Goal: Task Accomplishment & Management: Manage account settings

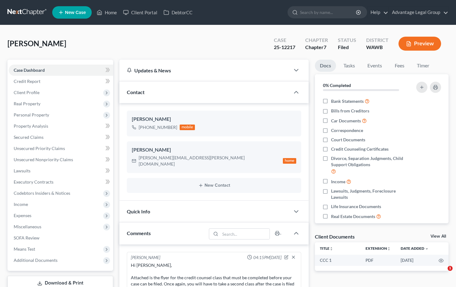
select select "0"
click at [25, 104] on span "Real Property" at bounding box center [27, 103] width 27 height 5
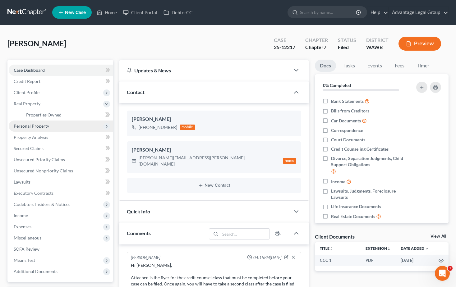
click at [38, 126] on span "Personal Property" at bounding box center [31, 125] width 35 height 5
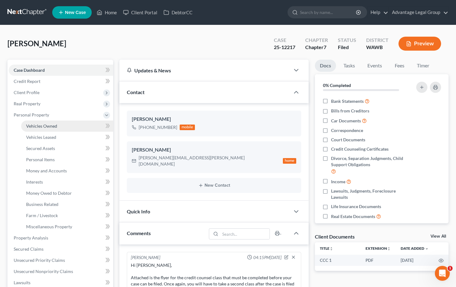
click at [44, 128] on span "Vehicles Owned" at bounding box center [41, 125] width 31 height 5
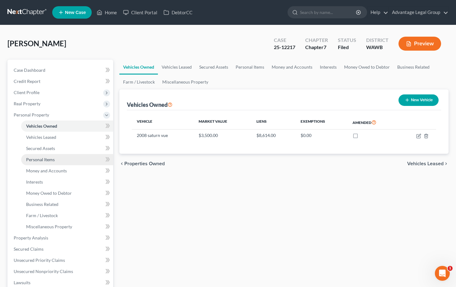
click at [48, 158] on span "Personal Items" at bounding box center [40, 159] width 29 height 5
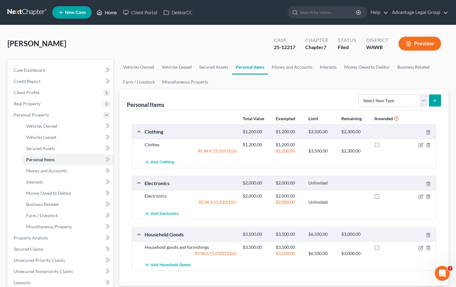
click at [110, 12] on link "Home" at bounding box center [107, 12] width 26 height 11
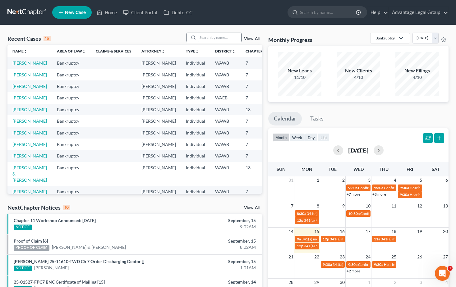
click at [205, 35] on input "search" at bounding box center [220, 37] width 44 height 9
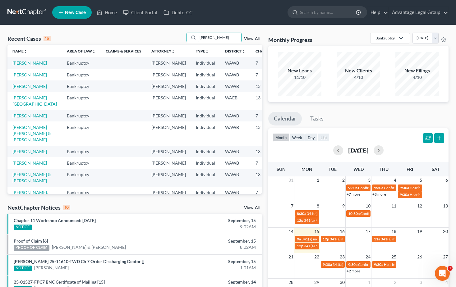
type input "[PERSON_NAME]"
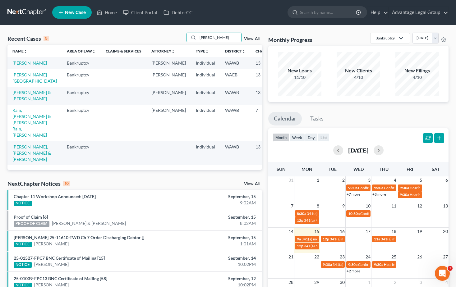
click at [17, 84] on link "[PERSON_NAME][GEOGRAPHIC_DATA]" at bounding box center [34, 78] width 44 height 12
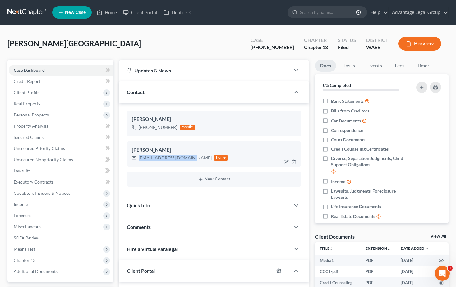
drag, startPoint x: 189, startPoint y: 159, endPoint x: 139, endPoint y: 163, distance: 50.9
click at [139, 163] on div "[PERSON_NAME] [EMAIL_ADDRESS][DOMAIN_NAME] home" at bounding box center [214, 153] width 175 height 25
click at [71, 40] on div "[PERSON_NAME][GEOGRAPHIC_DATA] Upgraded Case [PHONE_NUMBER] Chapter Chapter 13 …" at bounding box center [227, 46] width 441 height 27
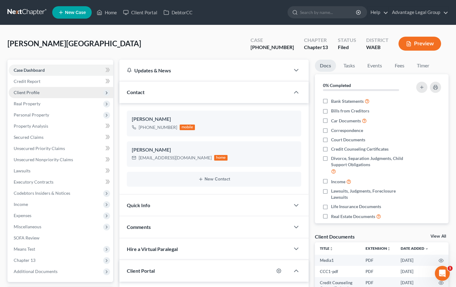
click at [25, 91] on span "Client Profile" at bounding box center [27, 92] width 26 height 5
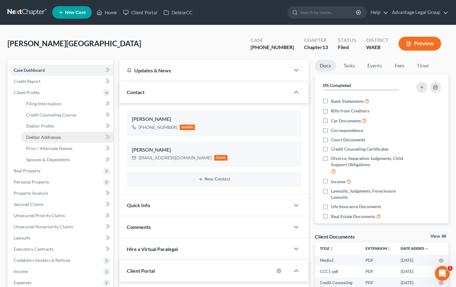
click at [49, 136] on span "Debtor Addresses" at bounding box center [43, 137] width 35 height 5
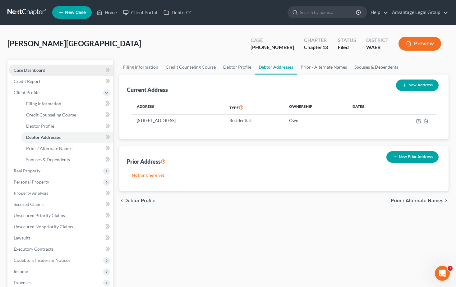
click at [29, 66] on link "Case Dashboard" at bounding box center [61, 70] width 104 height 11
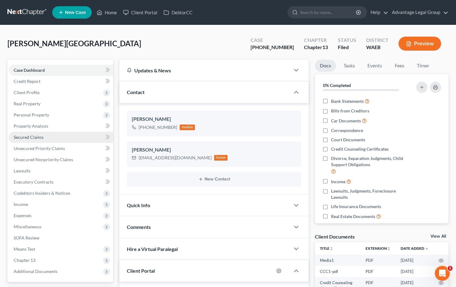
scroll to position [1350, 0]
click at [22, 201] on span "Income" at bounding box center [61, 204] width 104 height 11
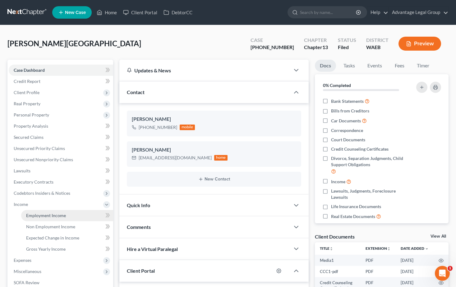
click at [36, 215] on span "Employment Income" at bounding box center [46, 215] width 40 height 5
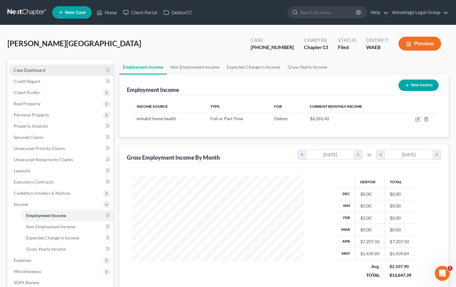
click at [27, 71] on span "Case Dashboard" at bounding box center [30, 69] width 32 height 5
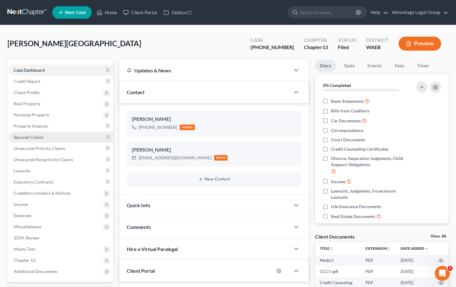
click at [30, 137] on span "Secured Claims" at bounding box center [29, 137] width 30 height 5
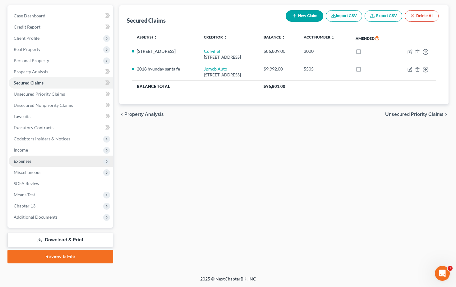
scroll to position [23, 0]
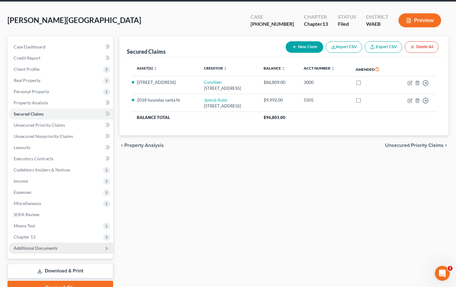
click at [41, 250] on span "Additional Documents" at bounding box center [36, 248] width 44 height 5
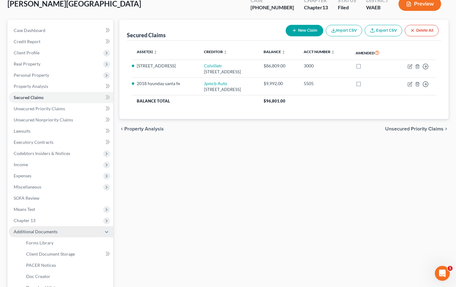
scroll to position [54, 0]
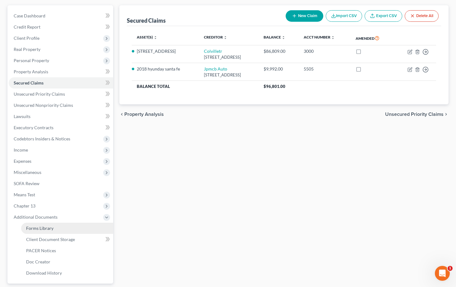
click at [43, 230] on span "Forms Library" at bounding box center [39, 228] width 27 height 5
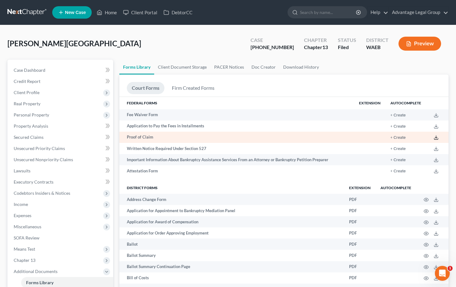
click at [435, 139] on icon at bounding box center [436, 137] width 5 height 5
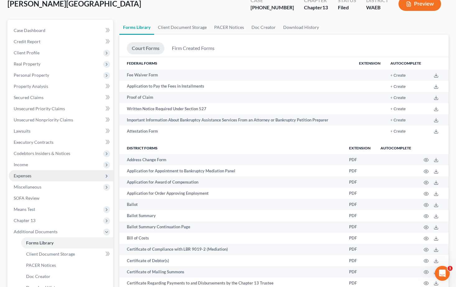
scroll to position [62, 0]
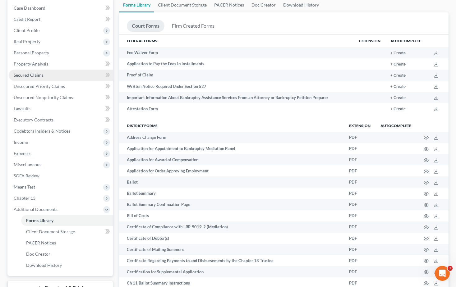
click at [22, 76] on span "Secured Claims" at bounding box center [29, 74] width 30 height 5
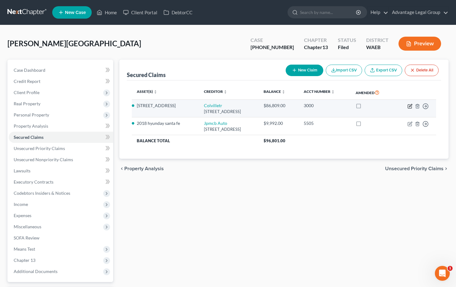
click at [410, 107] on icon "button" at bounding box center [410, 105] width 3 height 3
select select "50"
select select "4"
select select "0"
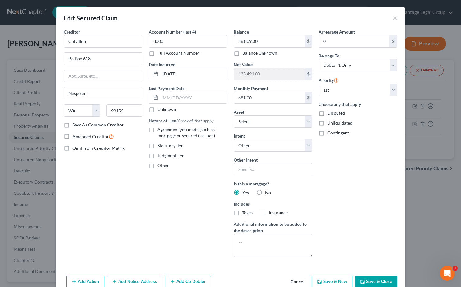
click at [45, 34] on div "Edit Secured Claim × Creditor * Colvilletr Po Box 618 Nespelem State [US_STATE]…" at bounding box center [230, 143] width 461 height 287
click at [395, 16] on div "Edit Secured Claim ×" at bounding box center [230, 17] width 348 height 21
click at [393, 17] on button "×" at bounding box center [395, 17] width 4 height 7
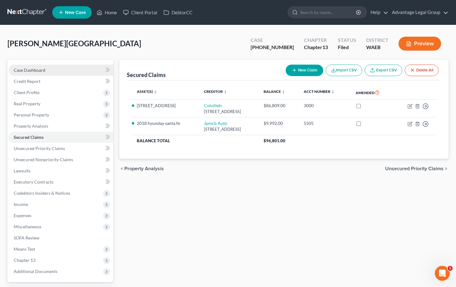
click at [28, 73] on link "Case Dashboard" at bounding box center [61, 70] width 104 height 11
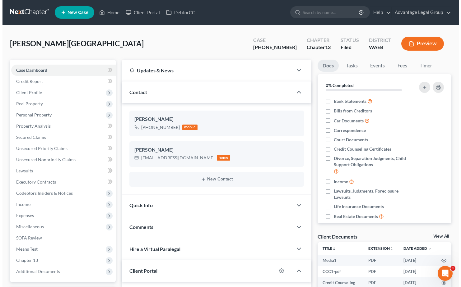
scroll to position [1350, 0]
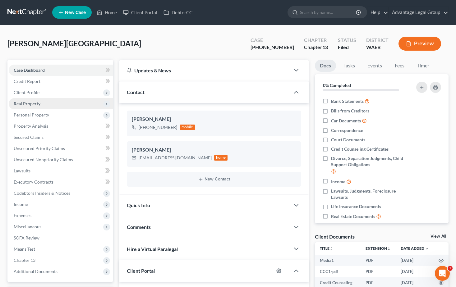
click at [21, 102] on span "Real Property" at bounding box center [27, 103] width 27 height 5
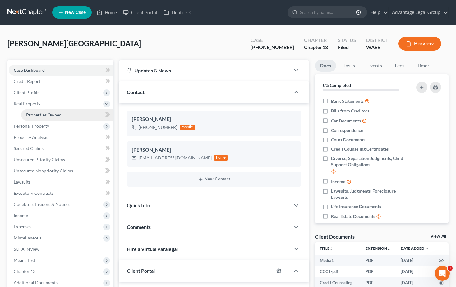
click at [34, 113] on span "Properties Owned" at bounding box center [43, 114] width 35 height 5
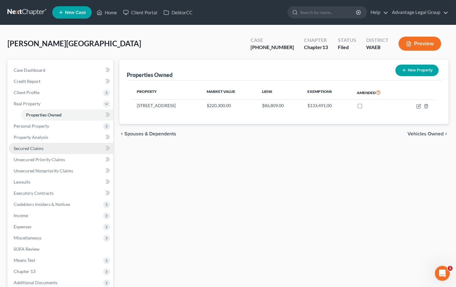
click at [28, 149] on span "Secured Claims" at bounding box center [29, 148] width 30 height 5
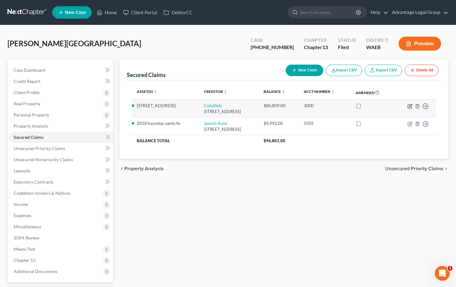
click at [410, 109] on icon "button" at bounding box center [410, 106] width 5 height 5
select select "50"
select select "3"
select select "4"
select select "0"
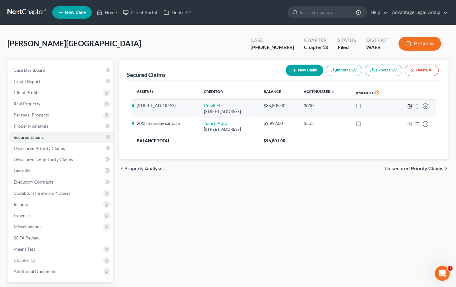
select select "0"
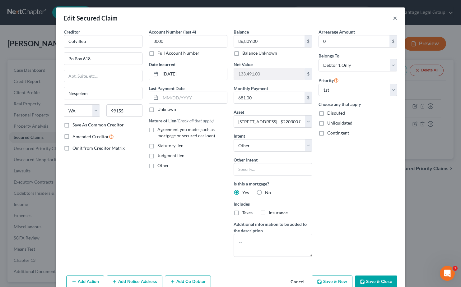
click at [393, 17] on button "×" at bounding box center [395, 17] width 4 height 7
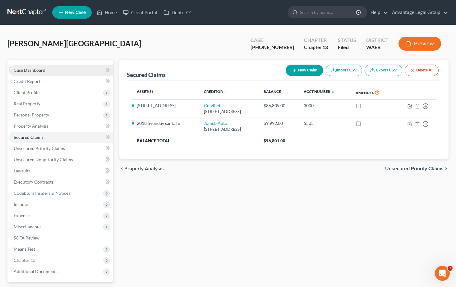
click at [27, 68] on span "Case Dashboard" at bounding box center [30, 69] width 32 height 5
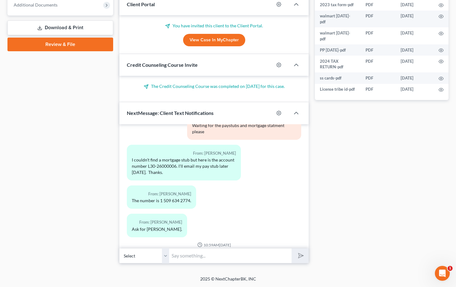
scroll to position [1257, 0]
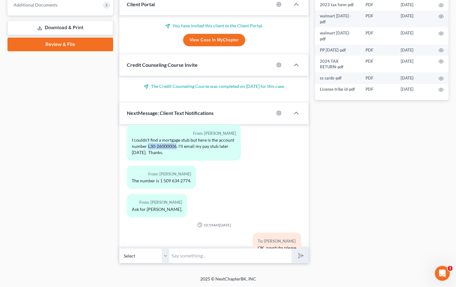
drag, startPoint x: 147, startPoint y: 148, endPoint x: 176, endPoint y: 148, distance: 28.9
click at [176, 148] on div "I couldn't find a mortgage stub but here is the account number L30-26000006. I'…" at bounding box center [184, 146] width 104 height 19
copy div "L30-26000006"
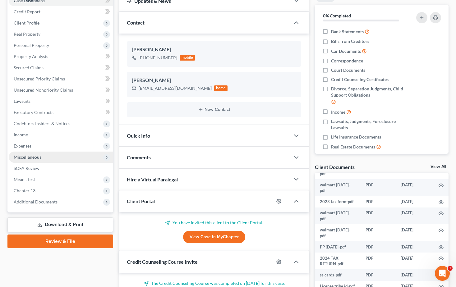
scroll to position [18, 0]
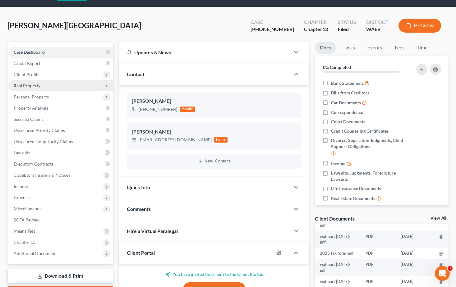
click at [25, 85] on span "Real Property" at bounding box center [27, 85] width 27 height 5
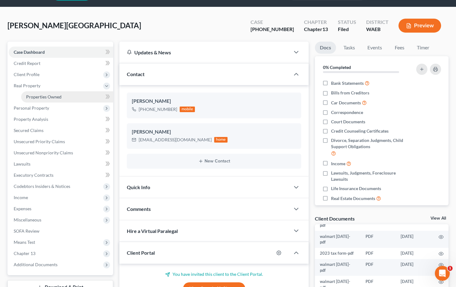
click at [28, 94] on span "Properties Owned" at bounding box center [43, 96] width 35 height 5
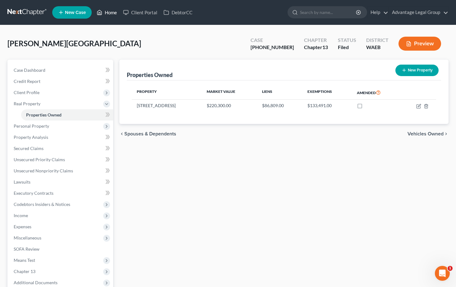
click at [113, 12] on link "Home" at bounding box center [107, 12] width 26 height 11
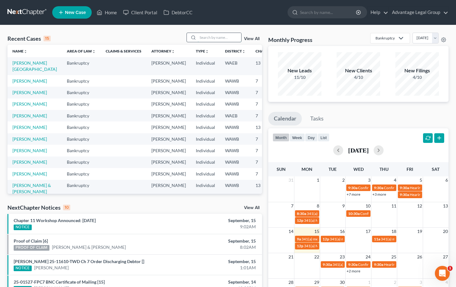
click at [201, 38] on input "search" at bounding box center [220, 37] width 44 height 9
type input "[PERSON_NAME]"
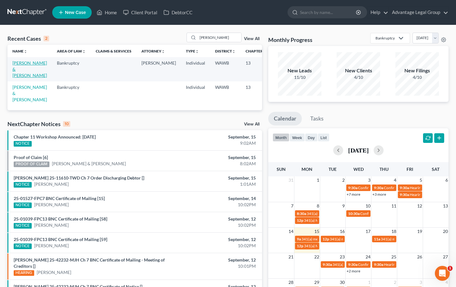
click at [18, 70] on link "[PERSON_NAME] & [PERSON_NAME]" at bounding box center [29, 69] width 35 height 18
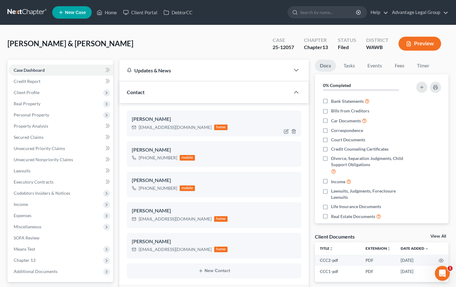
scroll to position [48, 0]
click at [33, 112] on span "Personal Property" at bounding box center [31, 114] width 35 height 5
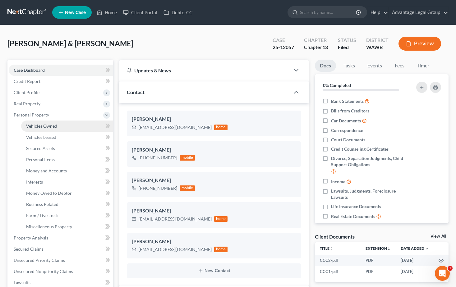
click at [33, 127] on span "Vehicles Owned" at bounding box center [41, 125] width 31 height 5
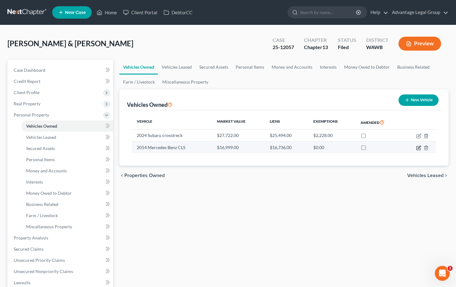
click at [417, 149] on icon "button" at bounding box center [419, 148] width 4 height 4
select select "0"
select select "12"
select select "2"
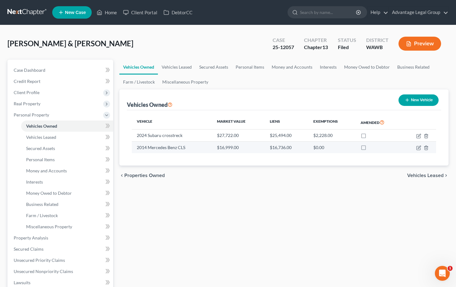
select select "19"
select select "1"
select select "2"
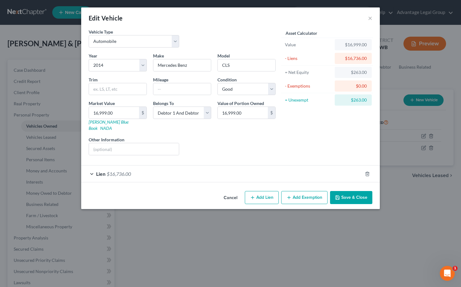
click at [127, 171] on span "$16,736.00" at bounding box center [119, 174] width 24 height 6
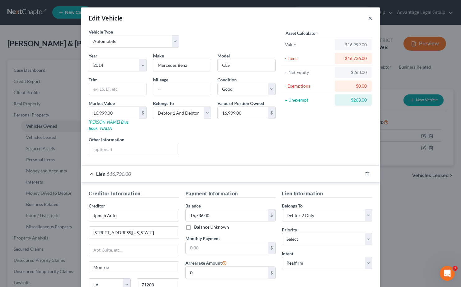
click at [368, 18] on button "×" at bounding box center [370, 17] width 4 height 7
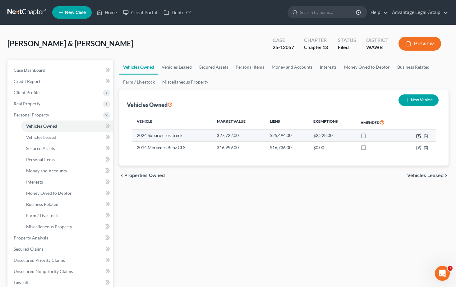
click at [418, 137] on icon "button" at bounding box center [419, 135] width 3 height 3
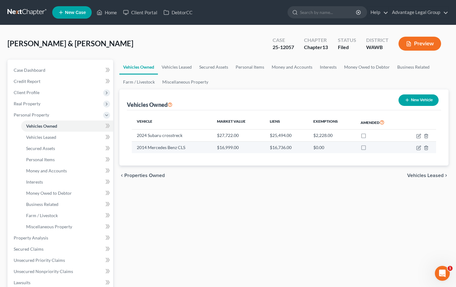
select select "0"
select select "2"
select select "1"
select select "2"
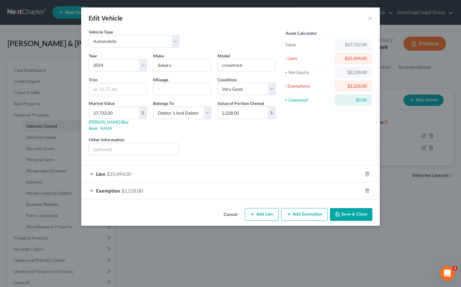
click at [131, 171] on span "$25,494.00" at bounding box center [119, 174] width 24 height 6
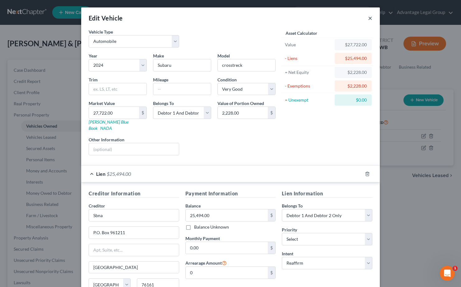
click at [368, 15] on button "×" at bounding box center [370, 17] width 4 height 7
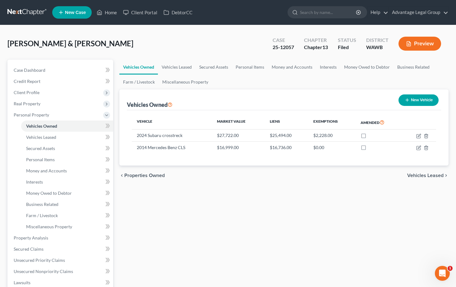
click at [323, 192] on div "Vehicles Owned Vehicles Leased Secured Assets Personal Items Money and Accounts…" at bounding box center [283, 245] width 335 height 370
click at [114, 14] on link "Home" at bounding box center [107, 12] width 26 height 11
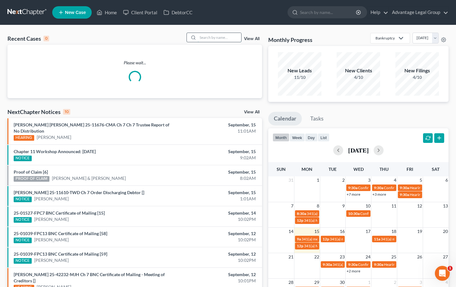
click at [209, 40] on input "search" at bounding box center [220, 37] width 44 height 9
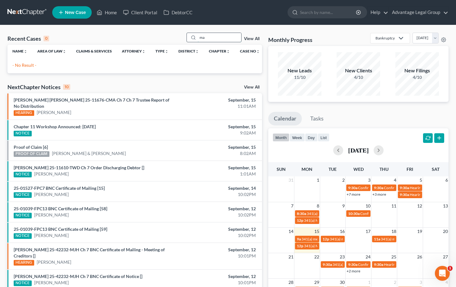
type input "m"
click at [109, 10] on link "Home" at bounding box center [107, 12] width 26 height 11
click at [221, 38] on input "[PERSON_NAME]" at bounding box center [220, 37] width 44 height 9
type input "m"
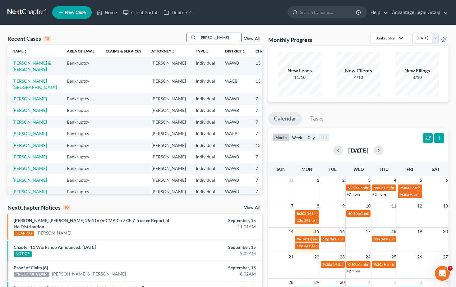
type input "[PERSON_NAME]"
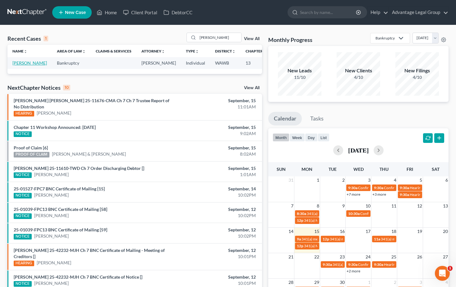
click at [17, 66] on link "[PERSON_NAME]" at bounding box center [29, 62] width 35 height 5
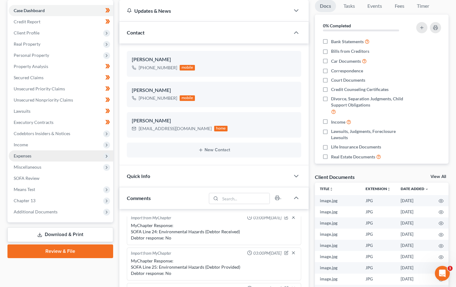
scroll to position [62, 0]
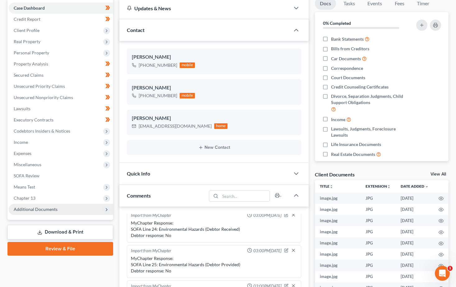
click at [39, 209] on span "Additional Documents" at bounding box center [36, 209] width 44 height 5
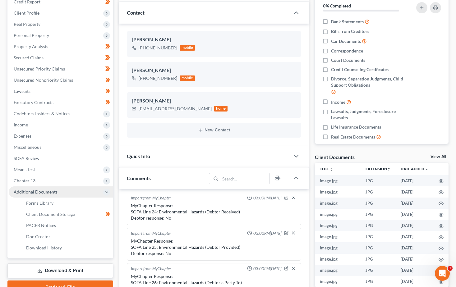
scroll to position [124, 0]
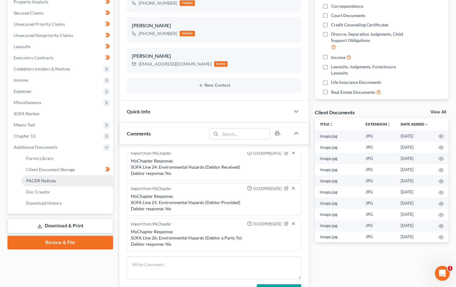
click at [40, 183] on link "PACER Notices" at bounding box center [67, 180] width 92 height 11
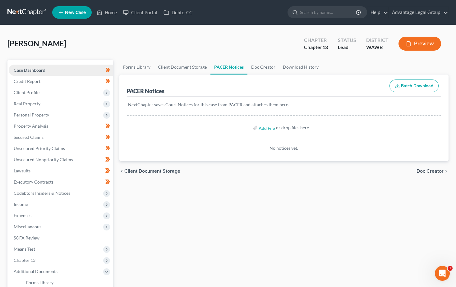
click at [29, 68] on span "Case Dashboard" at bounding box center [30, 69] width 32 height 5
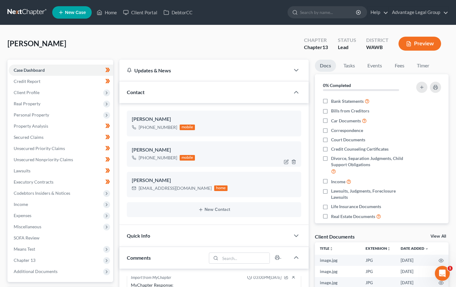
scroll to position [144, 0]
drag, startPoint x: 24, startPoint y: 94, endPoint x: 25, endPoint y: 97, distance: 3.6
click at [24, 94] on span "Client Profile" at bounding box center [27, 92] width 26 height 5
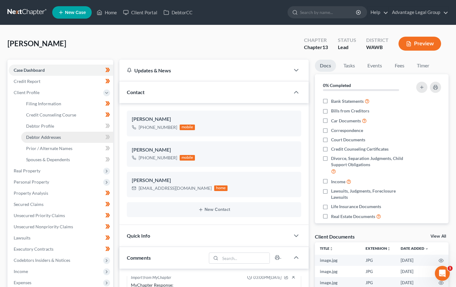
click at [38, 136] on span "Debtor Addresses" at bounding box center [43, 137] width 35 height 5
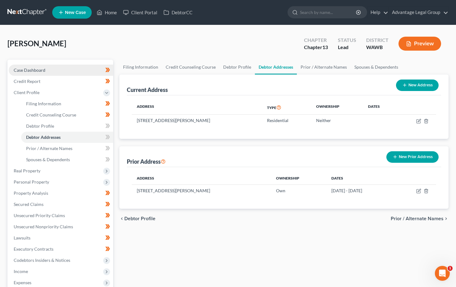
click at [25, 70] on span "Case Dashboard" at bounding box center [30, 69] width 32 height 5
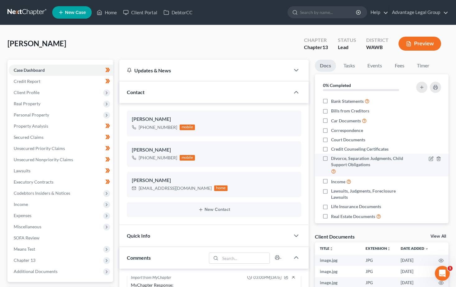
scroll to position [144, 0]
click at [112, 14] on link "Home" at bounding box center [107, 12] width 26 height 11
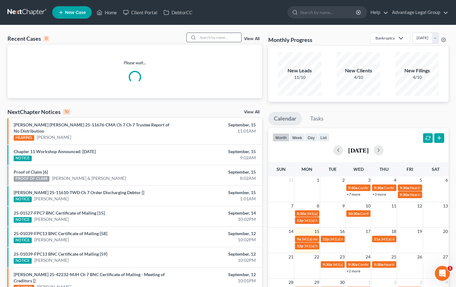
click at [211, 37] on input "search" at bounding box center [220, 37] width 44 height 9
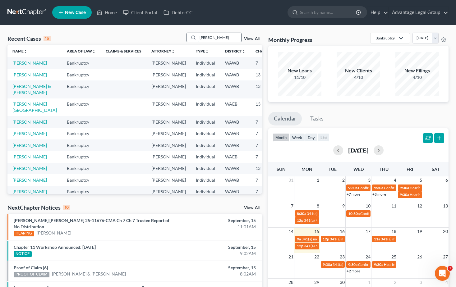
type input "[PERSON_NAME]"
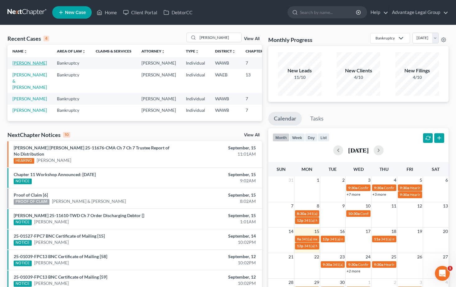
click at [19, 66] on link "[PERSON_NAME]" at bounding box center [29, 62] width 35 height 5
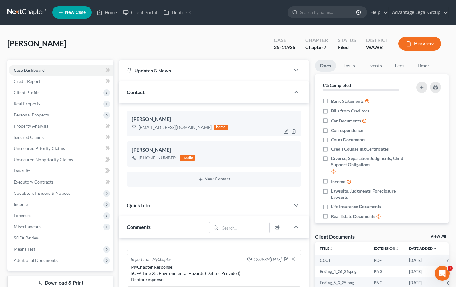
scroll to position [140, 0]
click at [22, 92] on span "Client Profile" at bounding box center [27, 92] width 26 height 5
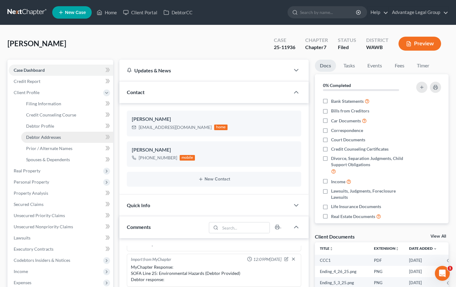
click at [50, 137] on span "Debtor Addresses" at bounding box center [43, 137] width 35 height 5
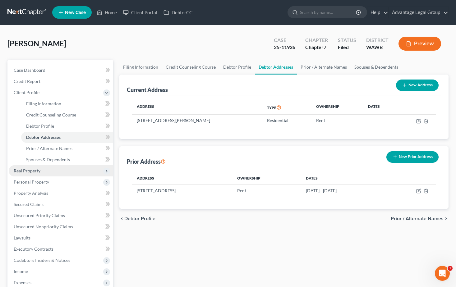
click at [34, 171] on span "Real Property" at bounding box center [27, 170] width 27 height 5
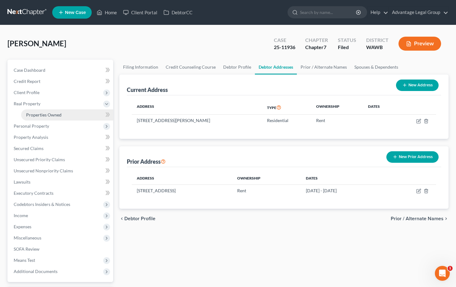
click at [41, 114] on span "Properties Owned" at bounding box center [43, 114] width 35 height 5
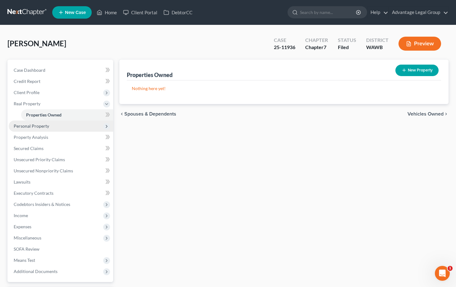
click at [35, 123] on span "Personal Property" at bounding box center [61, 126] width 104 height 11
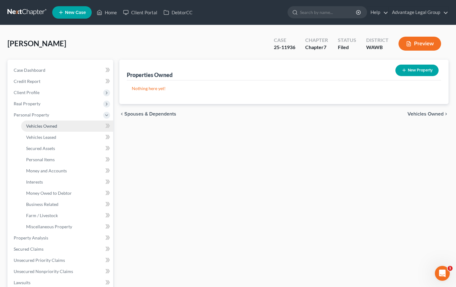
click at [37, 124] on span "Vehicles Owned" at bounding box center [41, 125] width 31 height 5
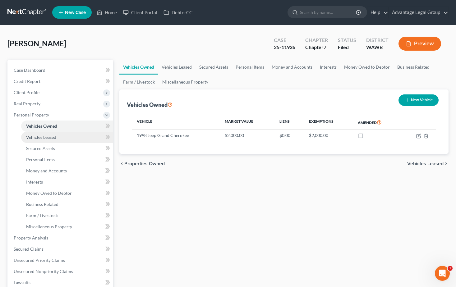
click at [36, 138] on span "Vehicles Leased" at bounding box center [41, 137] width 30 height 5
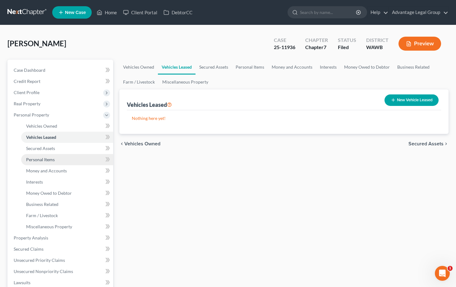
click at [39, 163] on link "Personal Items" at bounding box center [67, 159] width 92 height 11
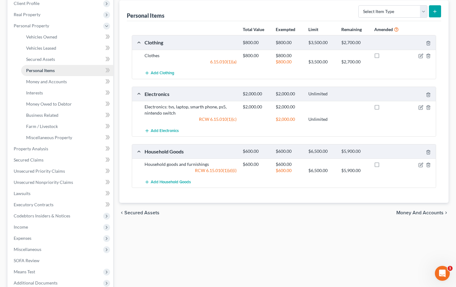
scroll to position [93, 0]
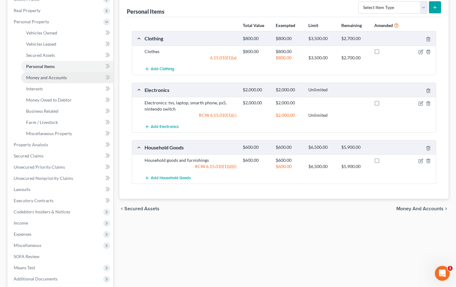
click at [49, 79] on span "Money and Accounts" at bounding box center [46, 77] width 41 height 5
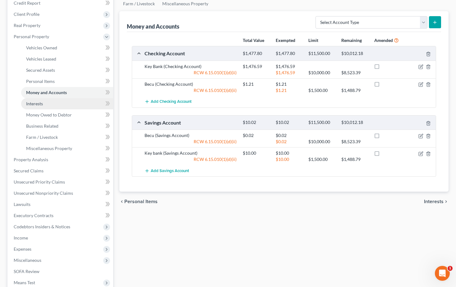
scroll to position [93, 0]
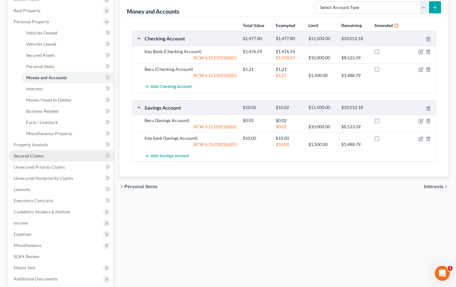
click at [28, 155] on span "Secured Claims" at bounding box center [29, 155] width 30 height 5
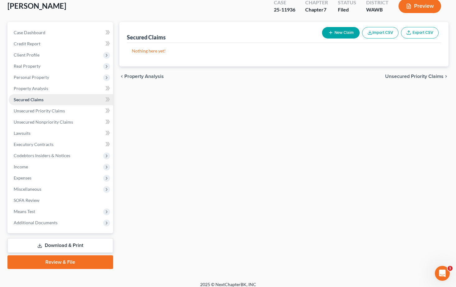
scroll to position [43, 0]
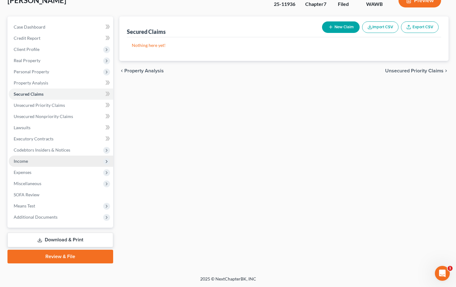
click at [19, 163] on span "Income" at bounding box center [21, 161] width 14 height 5
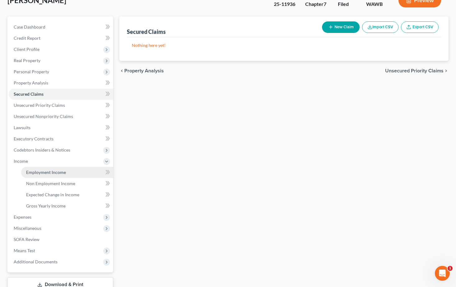
click at [34, 170] on span "Employment Income" at bounding box center [46, 172] width 40 height 5
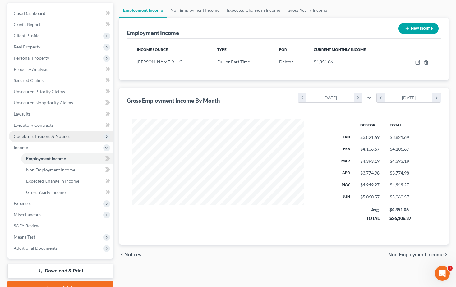
scroll to position [62, 0]
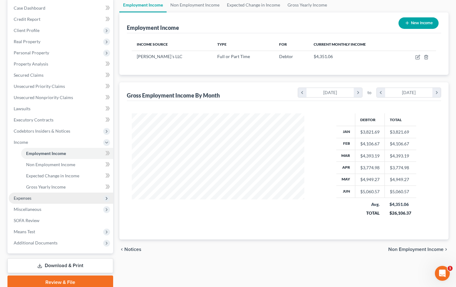
click at [28, 197] on span "Expenses" at bounding box center [23, 198] width 18 height 5
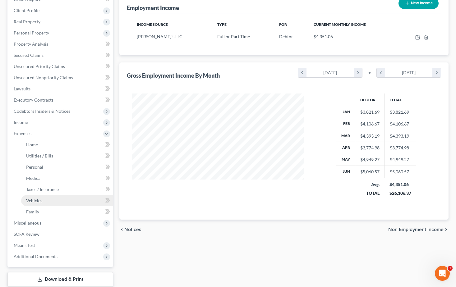
scroll to position [93, 0]
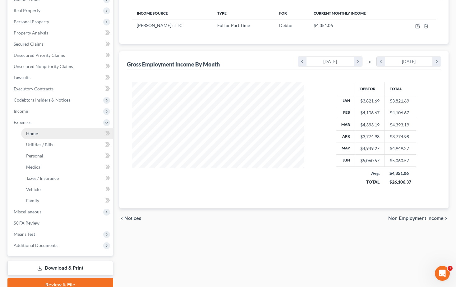
click at [32, 135] on span "Home" at bounding box center [32, 133] width 12 height 5
